Goal: Find specific page/section: Find specific page/section

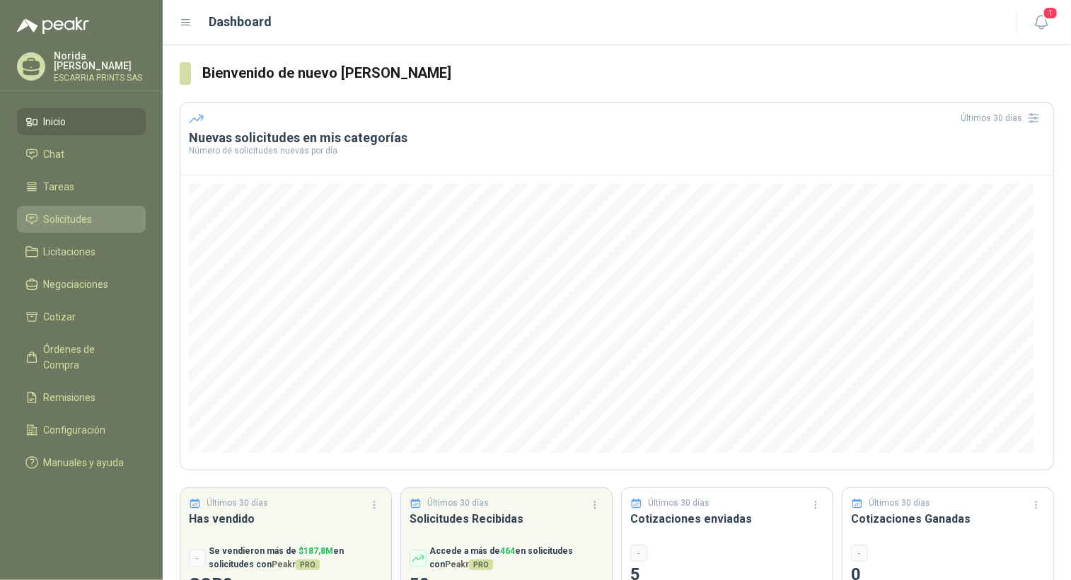
click at [93, 212] on li "Solicitudes" at bounding box center [81, 220] width 112 height 16
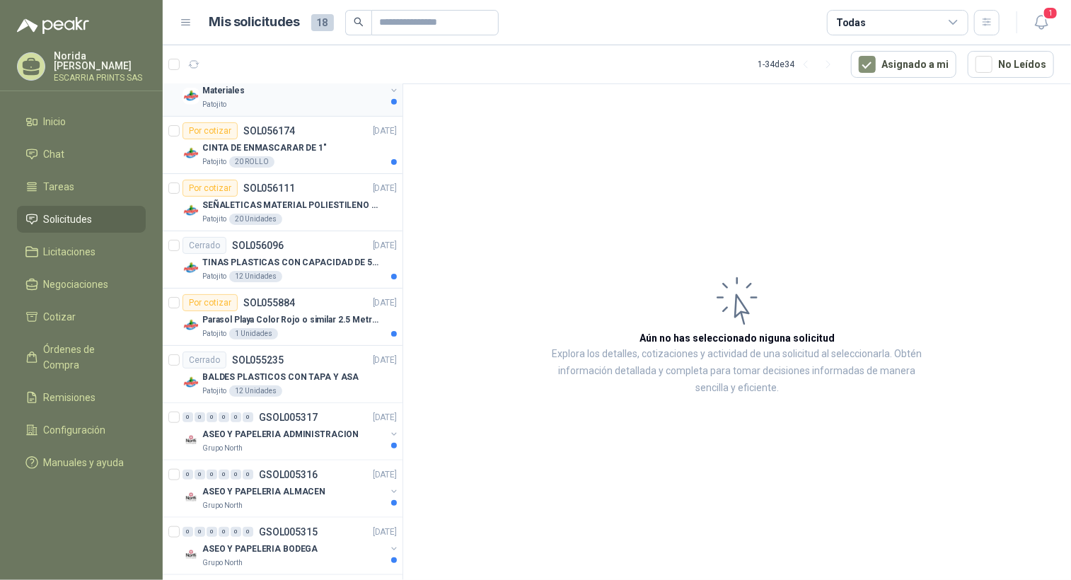
scroll to position [566, 0]
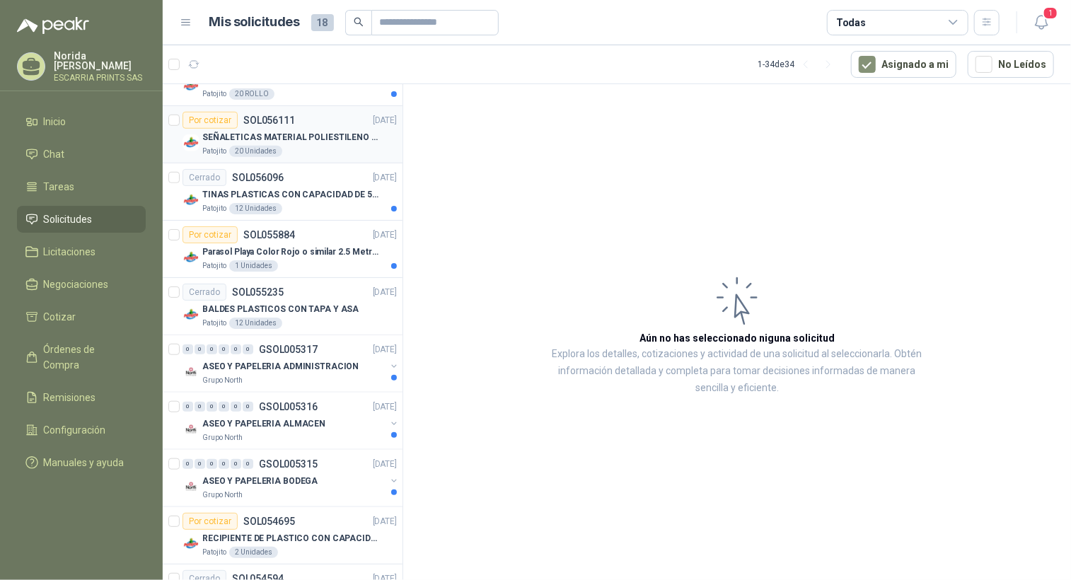
click at [226, 120] on div "Por cotizar" at bounding box center [210, 120] width 55 height 17
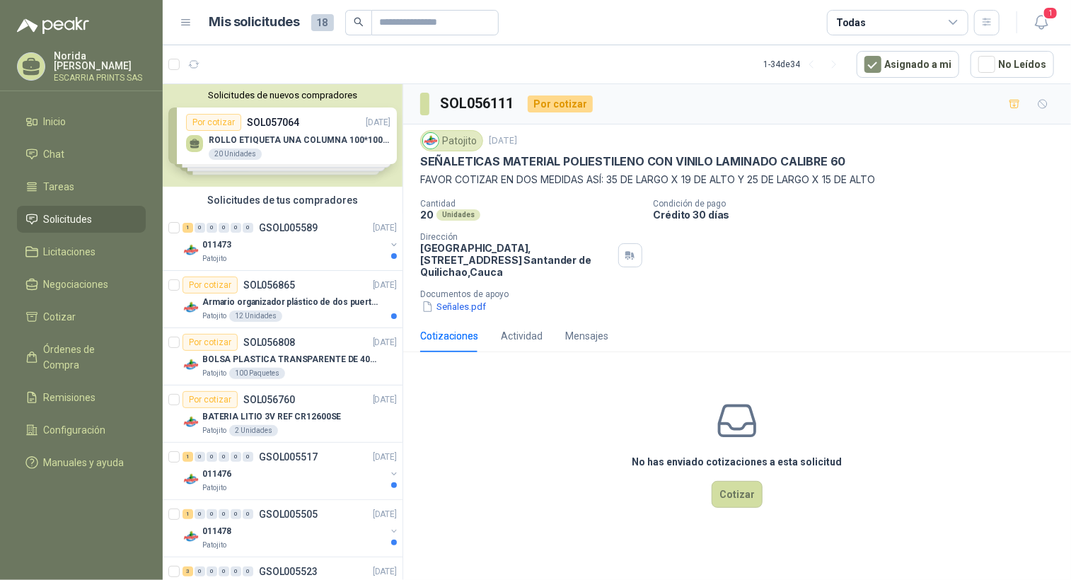
click at [226, 129] on div "Solicitudes de nuevos compradores Por cotizar SOL057064 [DATE] ROLLO ETIQUETA U…" at bounding box center [283, 135] width 240 height 103
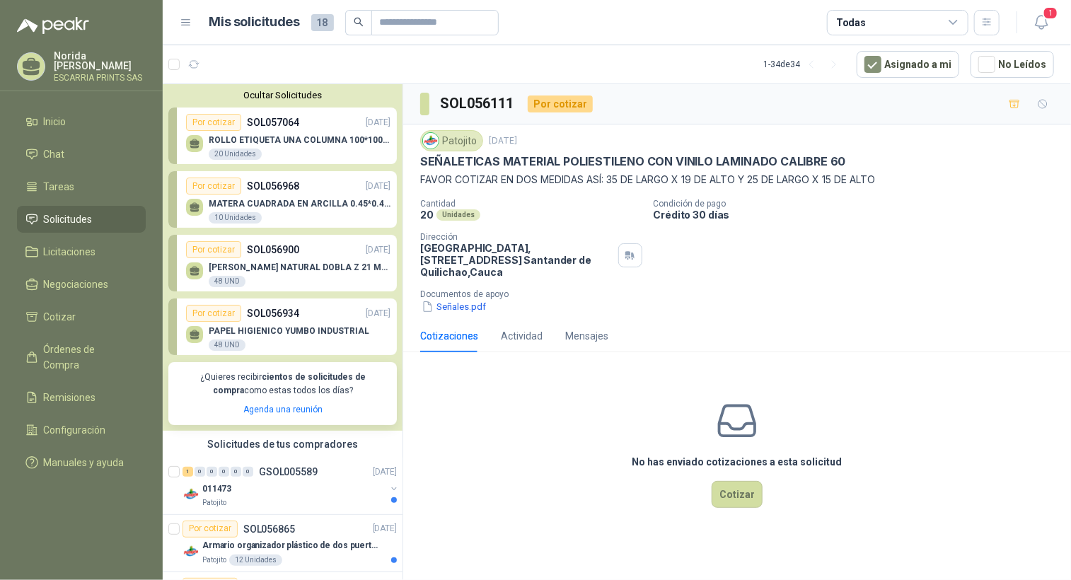
click at [277, 328] on p "PAPEL HIGIENICO YUMBO INDUSTRIAL" at bounding box center [289, 331] width 161 height 10
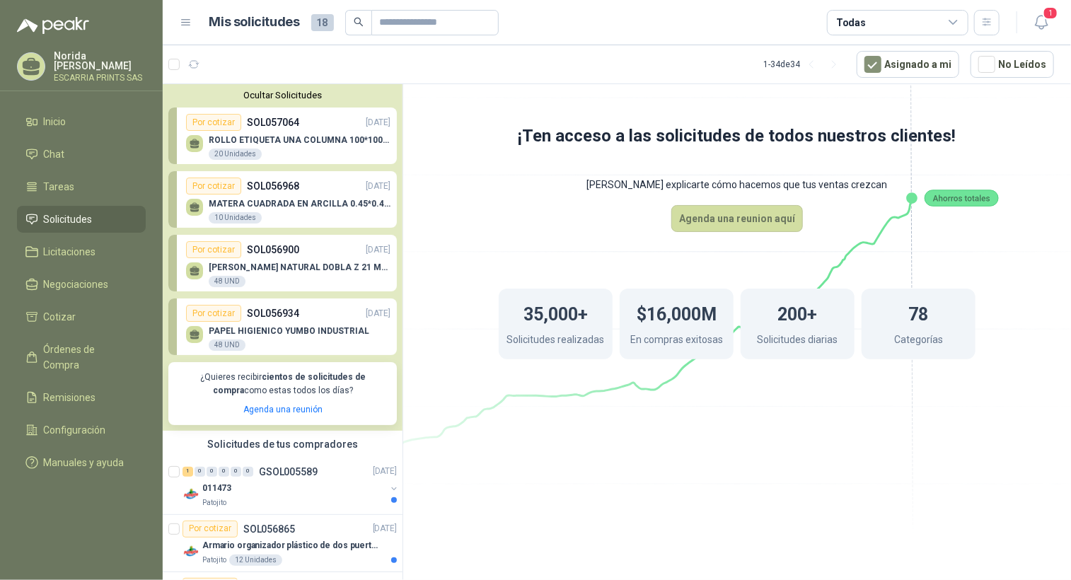
click at [280, 135] on p "ROLLO ETIQUETA UNA COLUMNA 100*100*500un" at bounding box center [300, 140] width 182 height 10
click at [118, 216] on li "Solicitudes" at bounding box center [81, 220] width 112 height 16
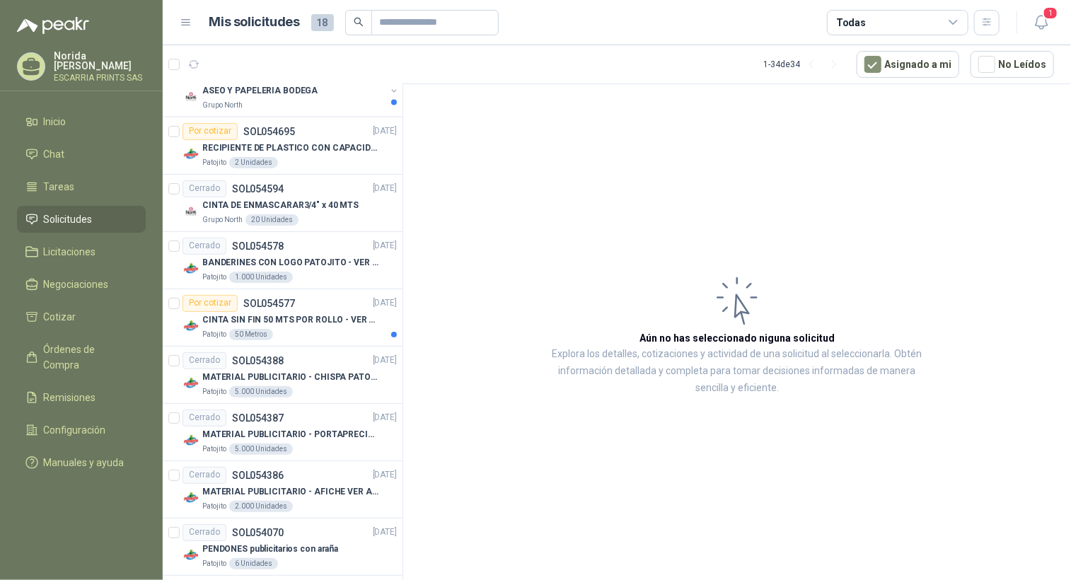
scroll to position [1274, 0]
